Goal: Information Seeking & Learning: Check status

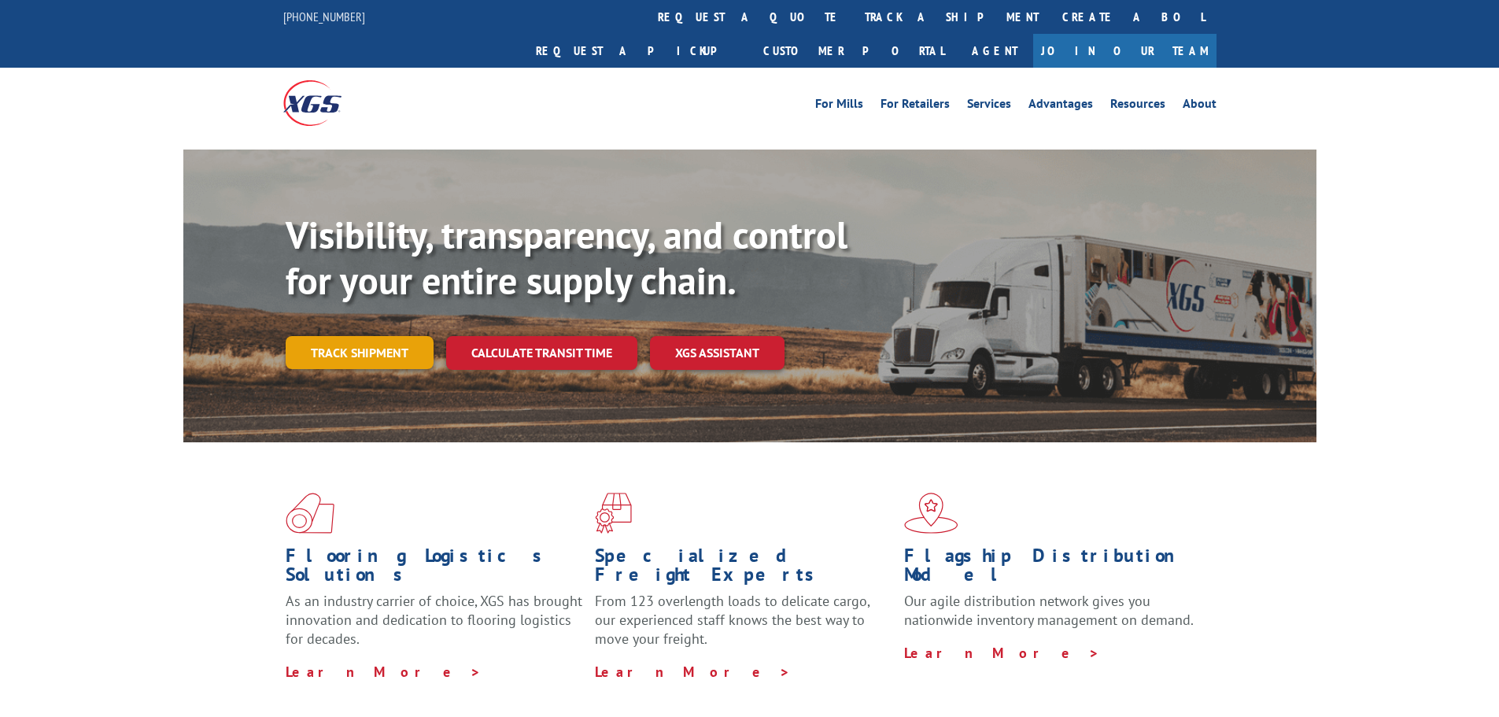
click at [341, 336] on link "Track shipment" at bounding box center [360, 352] width 148 height 33
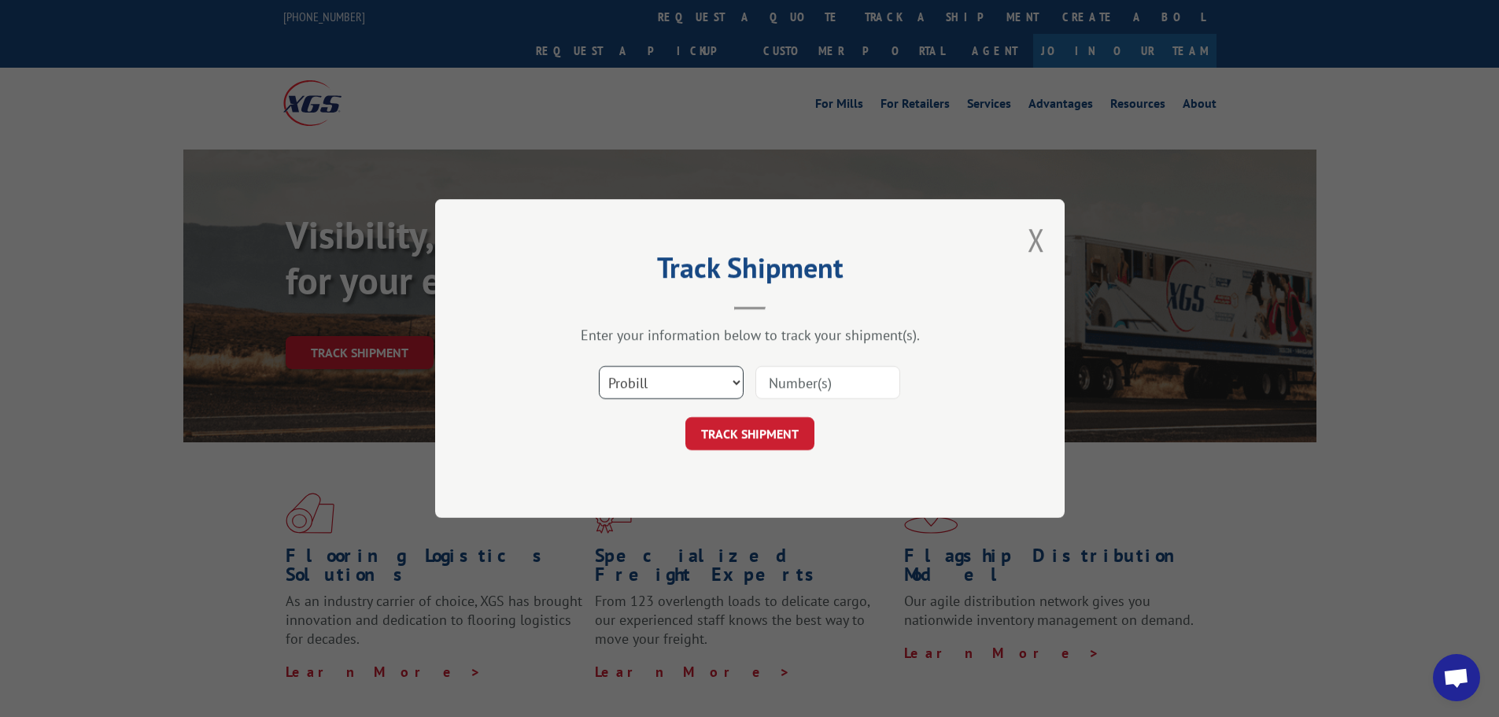
click at [738, 390] on select "Select category... Probill BOL PO" at bounding box center [671, 382] width 145 height 33
select select "bol"
click at [599, 366] on select "Select category... Probill BOL PO" at bounding box center [671, 382] width 145 height 33
click at [835, 387] on input at bounding box center [827, 382] width 145 height 33
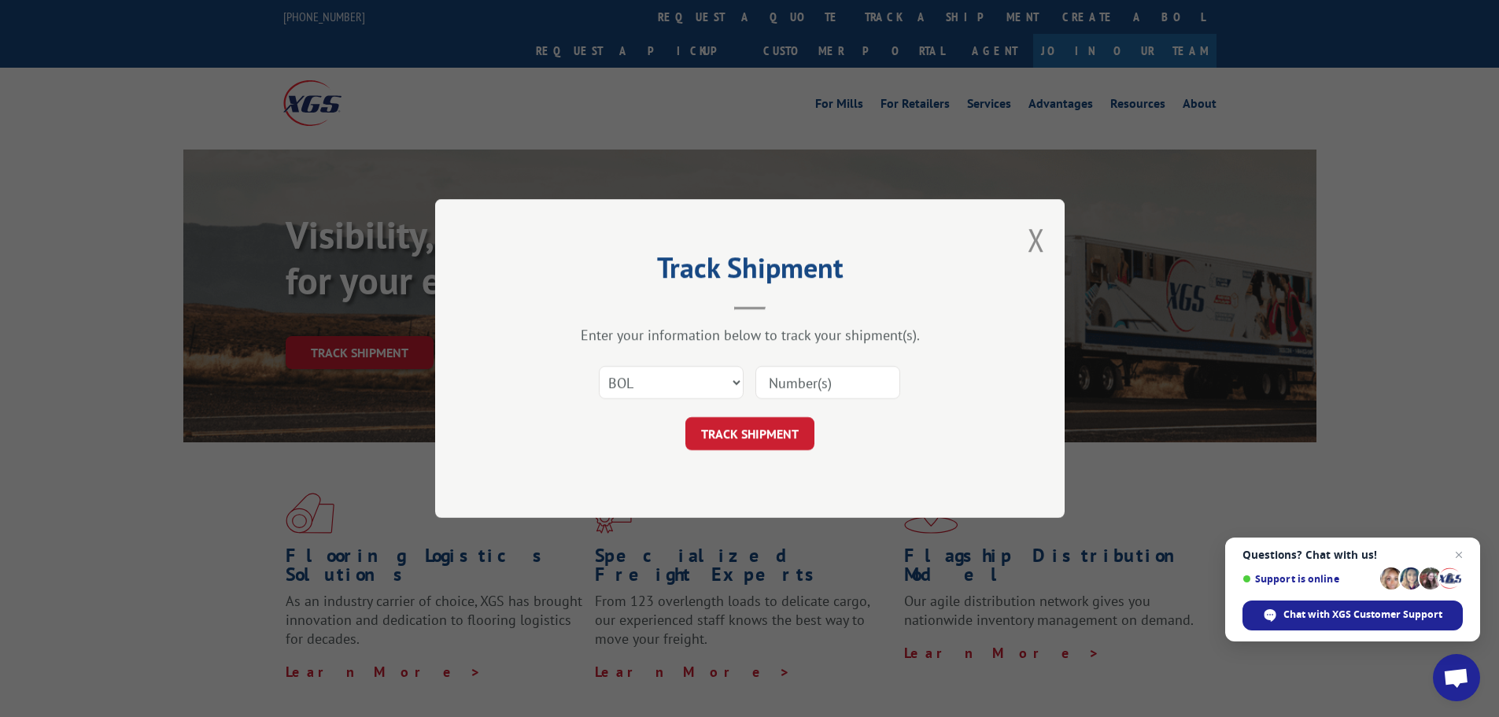
paste input "5313497"
type input "5313497"
click at [781, 432] on button "TRACK SHIPMENT" at bounding box center [749, 433] width 129 height 33
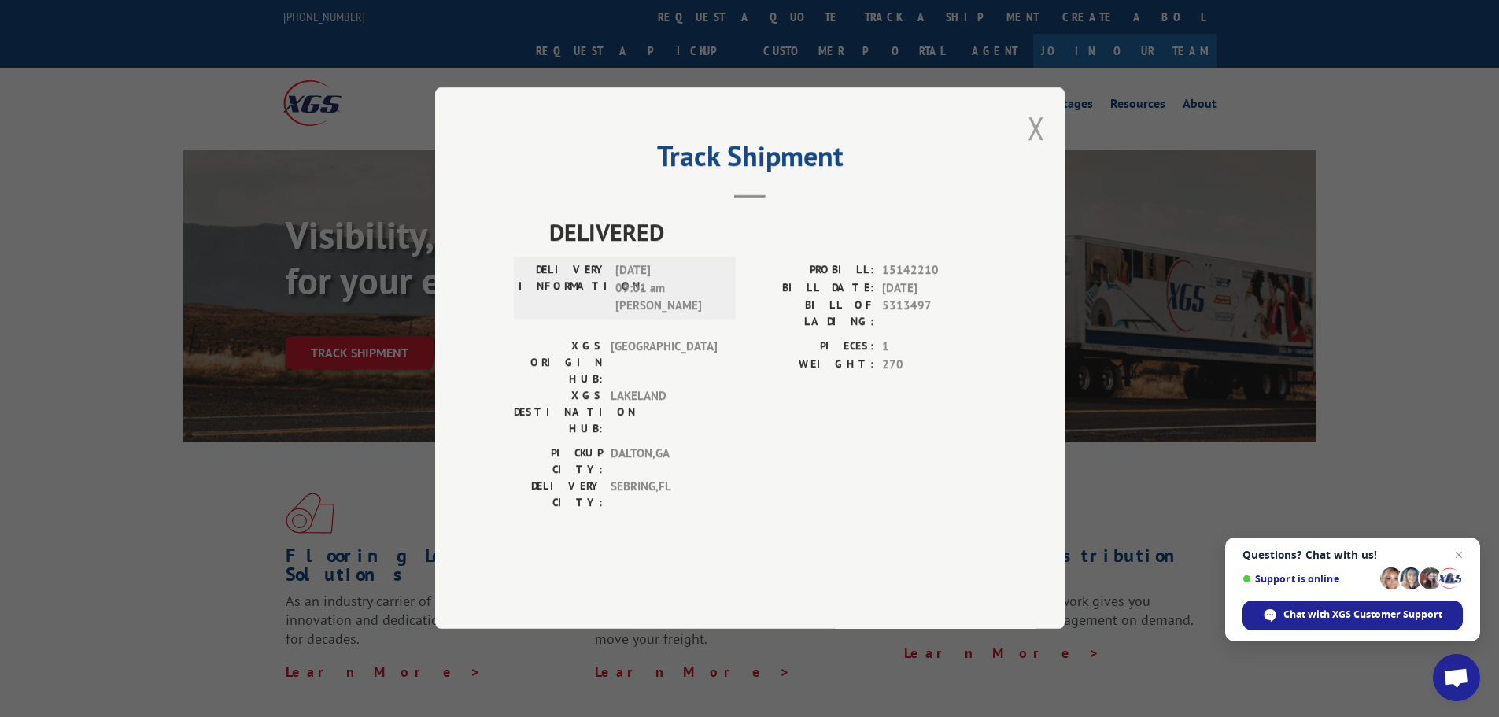
click at [1037, 149] on button "Close modal" at bounding box center [1036, 128] width 17 height 42
